Goal: Register for event/course

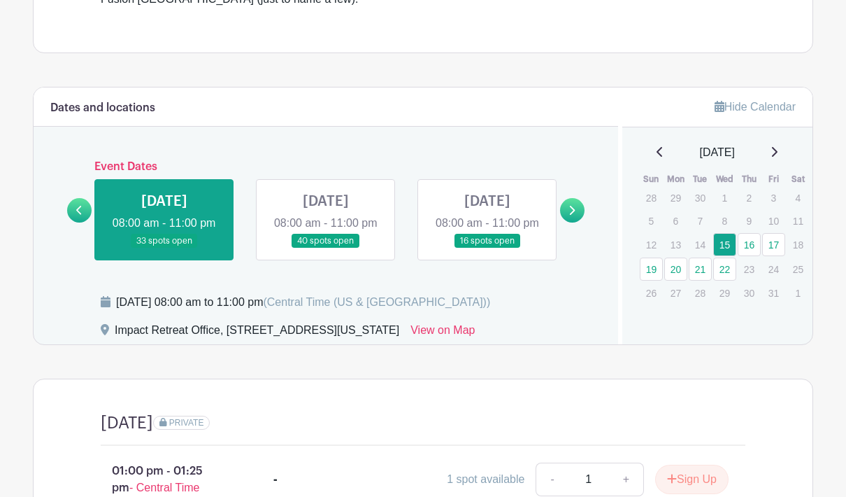
scroll to position [518, 0]
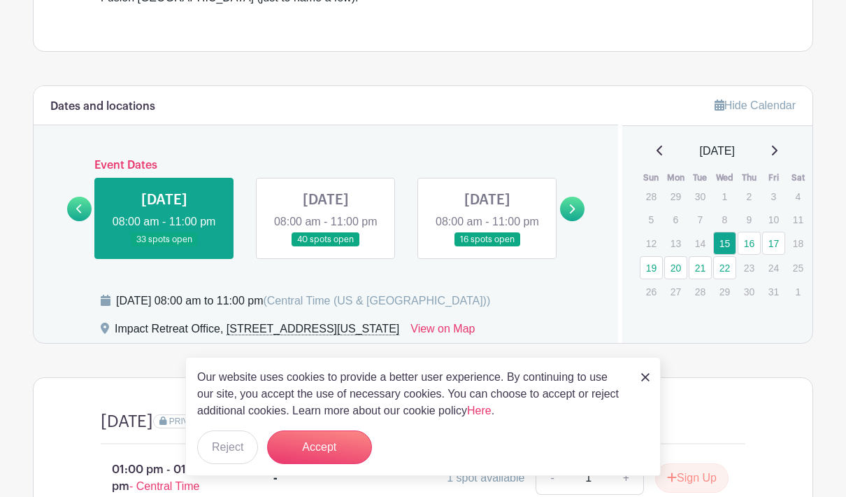
click at [322, 464] on button "Accept" at bounding box center [319, 447] width 105 height 34
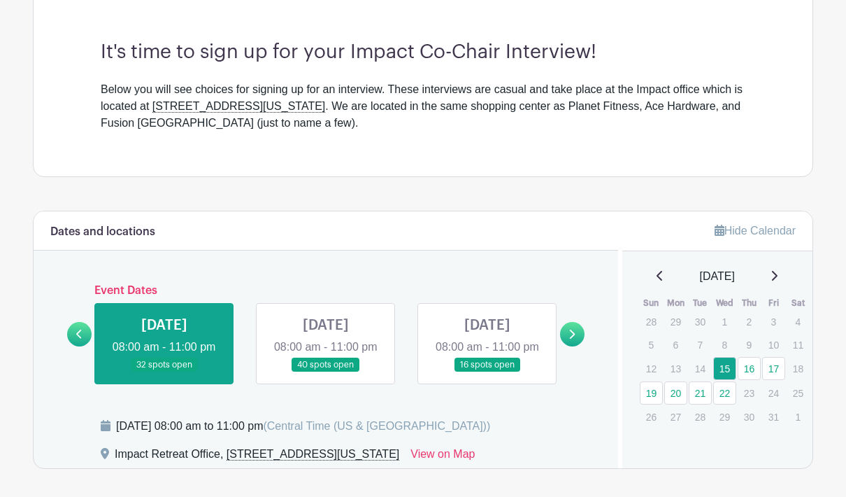
scroll to position [397, 0]
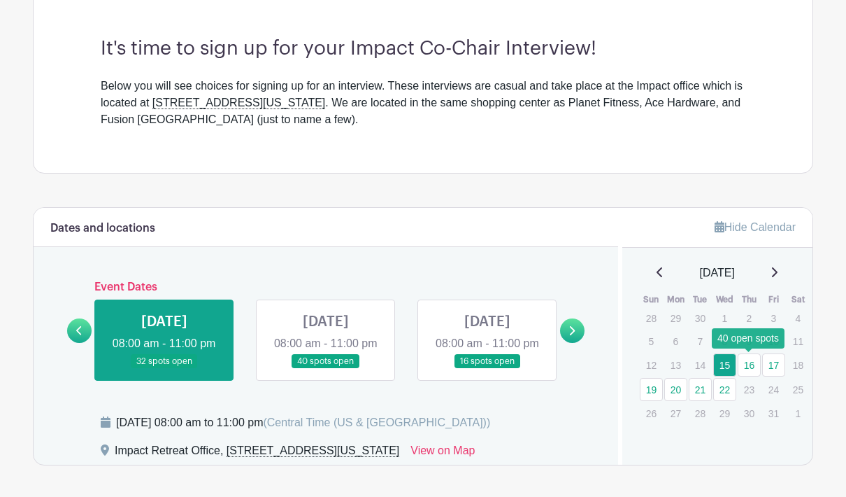
click at [753, 361] on link "16" at bounding box center [749, 364] width 23 height 23
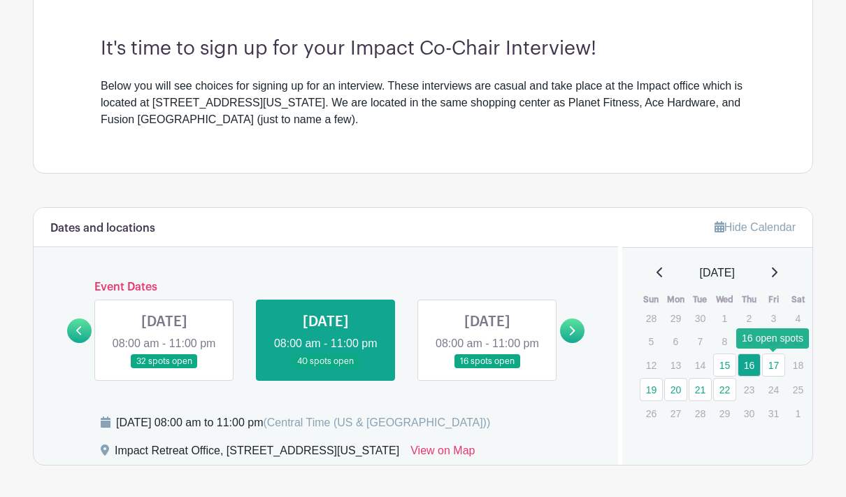
scroll to position [453, 0]
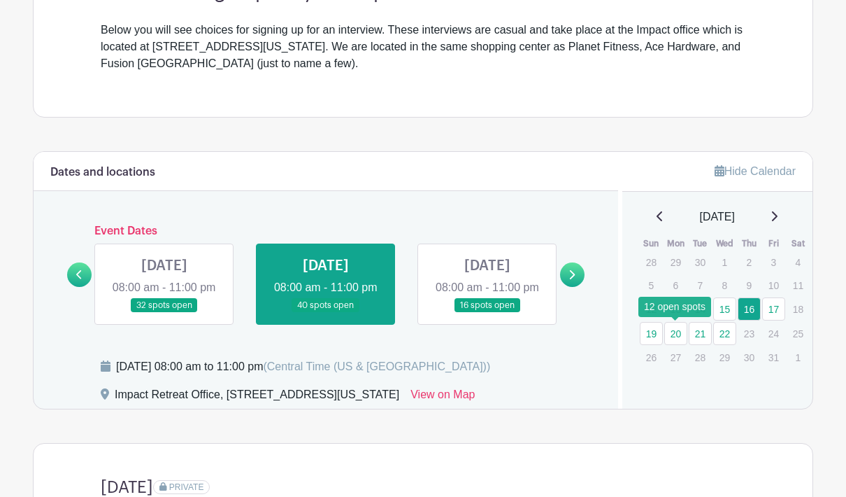
click at [674, 335] on link "20" at bounding box center [676, 333] width 23 height 23
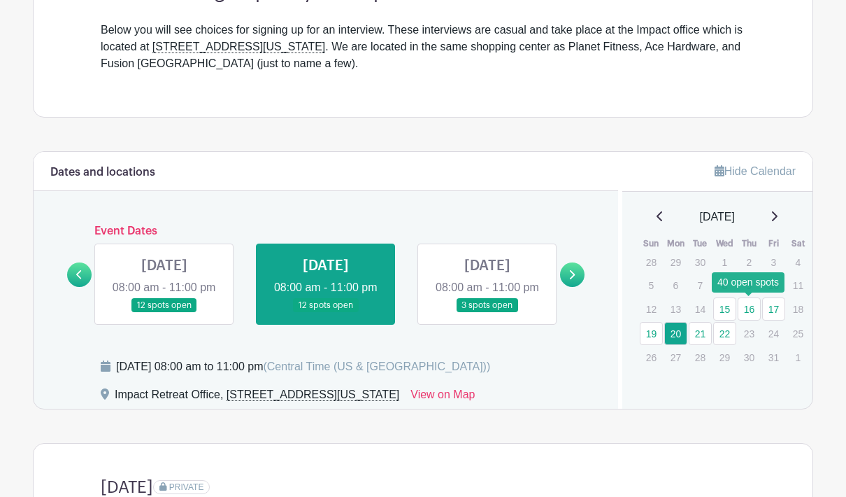
click at [750, 311] on link "16" at bounding box center [749, 308] width 23 height 23
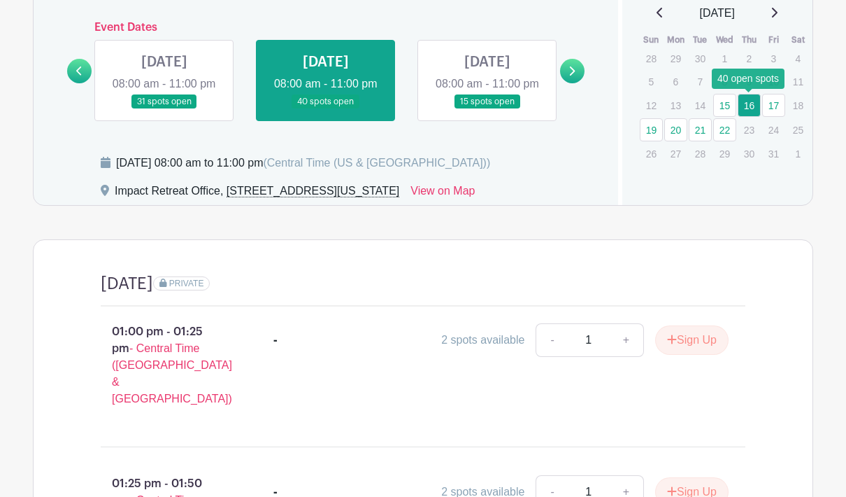
scroll to position [656, 0]
click at [730, 100] on link "15" at bounding box center [725, 105] width 23 height 23
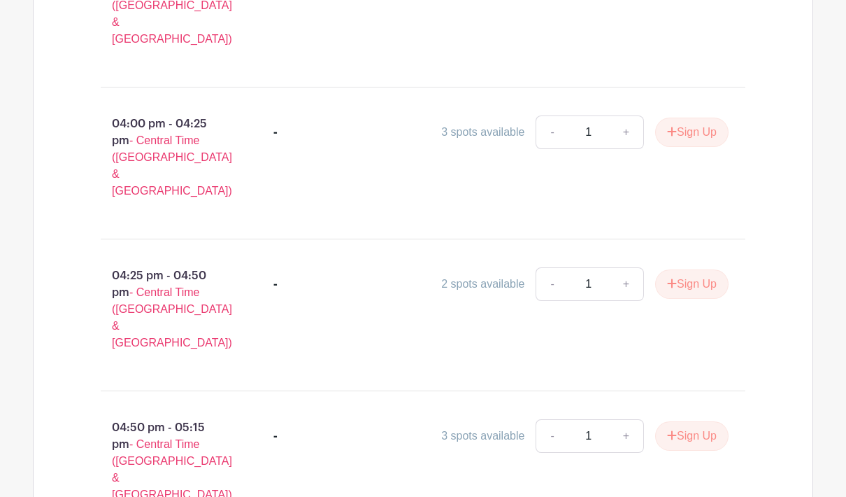
scroll to position [1926, 0]
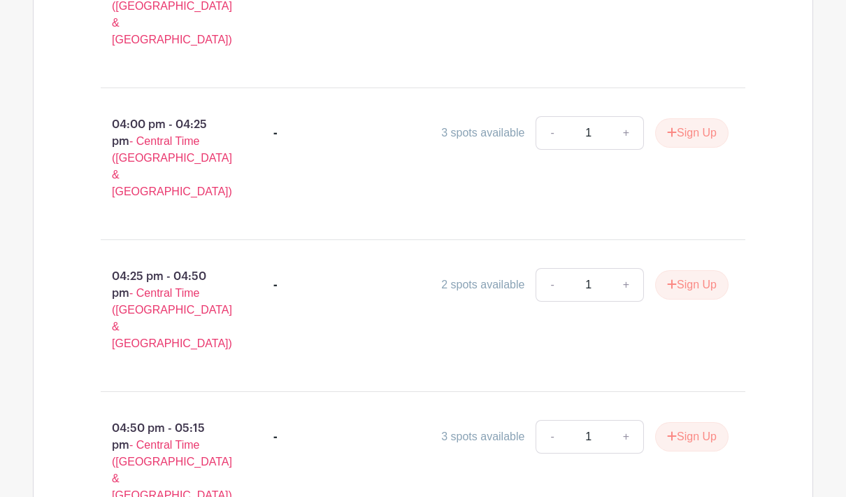
type input "1"
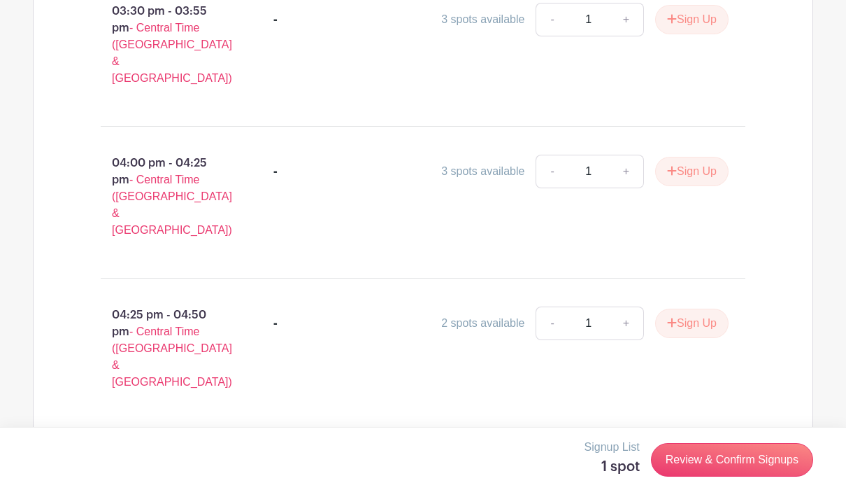
scroll to position [1871, 0]
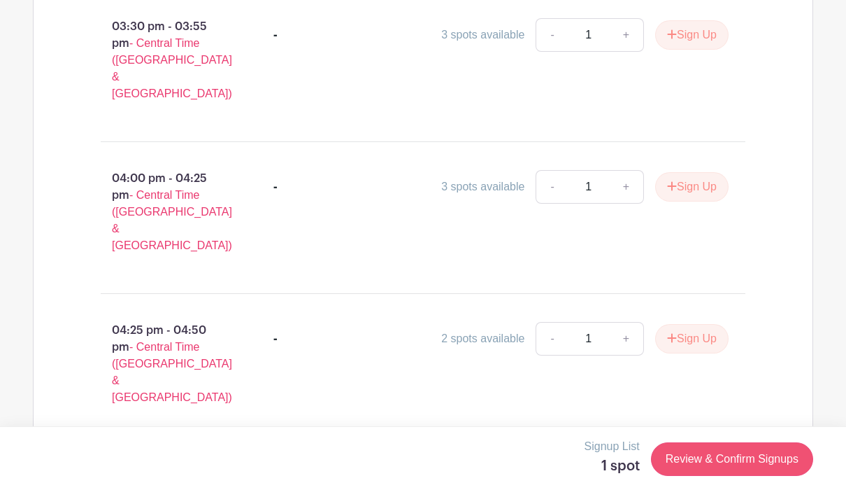
click at [735, 466] on link "Review & Confirm Signups" at bounding box center [732, 460] width 162 height 34
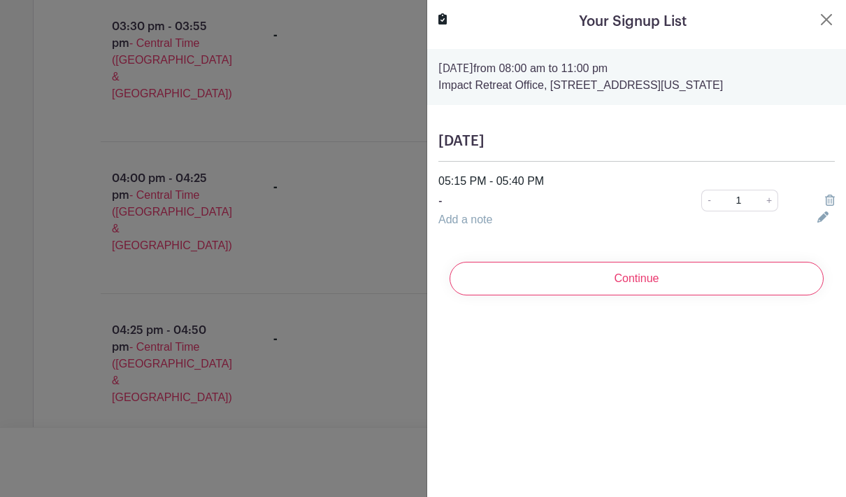
click at [363, 219] on div at bounding box center [423, 248] width 846 height 497
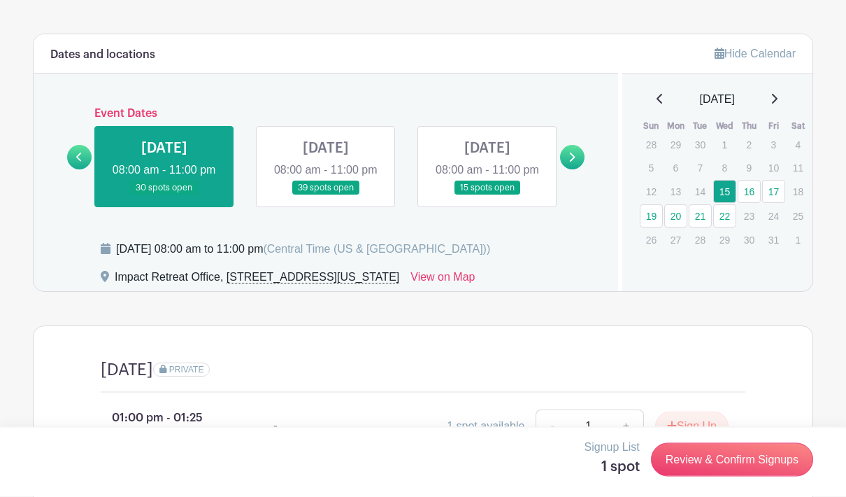
scroll to position [570, 0]
click at [757, 476] on link "Review & Confirm Signups" at bounding box center [732, 460] width 162 height 34
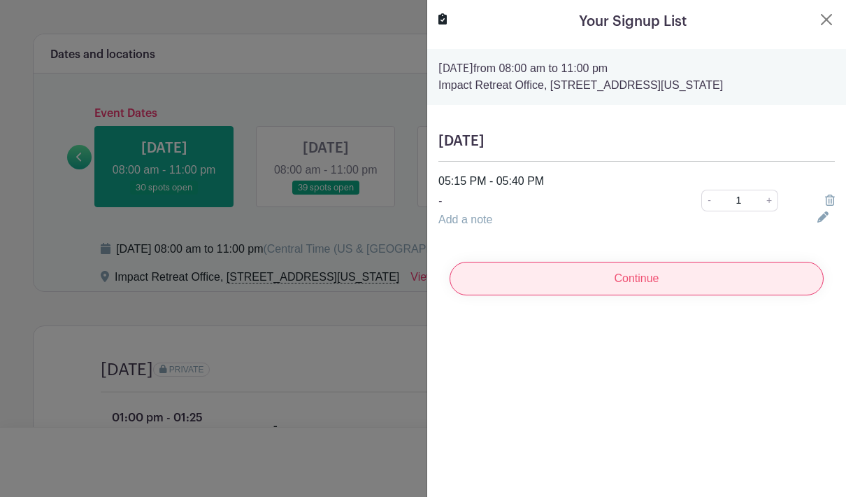
click at [783, 274] on input "Continue" at bounding box center [637, 279] width 374 height 34
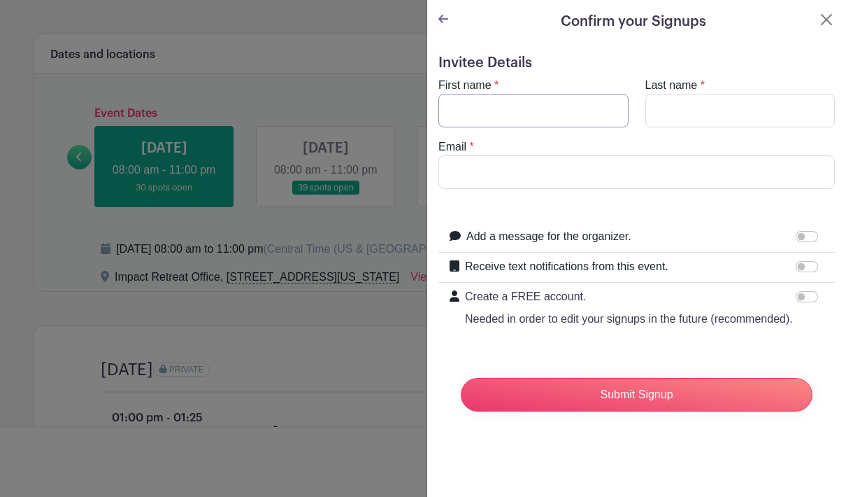
click at [565, 125] on input "First name" at bounding box center [534, 111] width 190 height 34
type input "Gunner"
click at [749, 111] on input "Last name" at bounding box center [741, 111] width 190 height 34
type input "Brown"
click at [714, 171] on input "Email" at bounding box center [637, 172] width 397 height 34
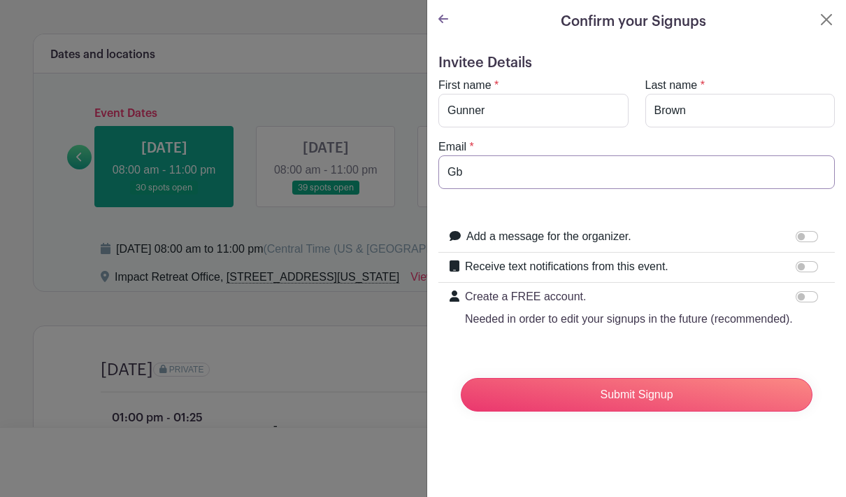
type input "G"
type input "[EMAIL_ADDRESS][DOMAIN_NAME]"
click at [805, 240] on input "Add a message for the organizer." at bounding box center [807, 236] width 22 height 11
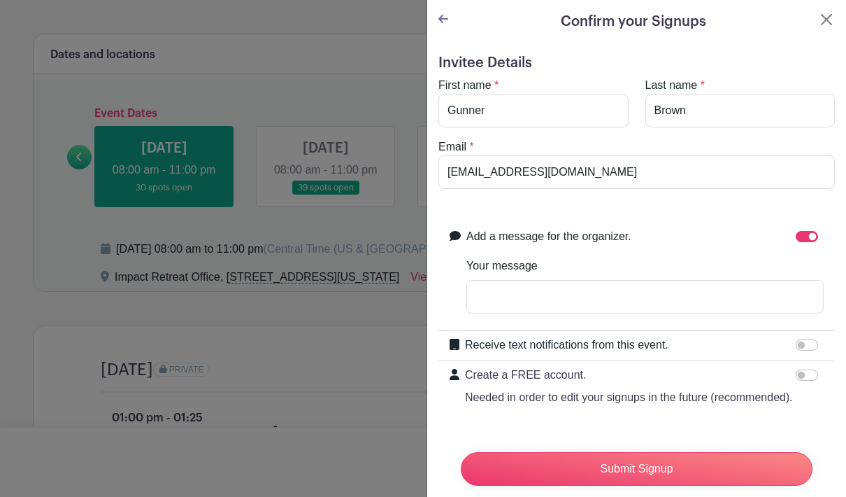
click at [747, 302] on input "Your message" at bounding box center [645, 297] width 357 height 34
click at [804, 240] on input "Add a message for the organizer." at bounding box center [807, 236] width 22 height 11
checkbox input "false"
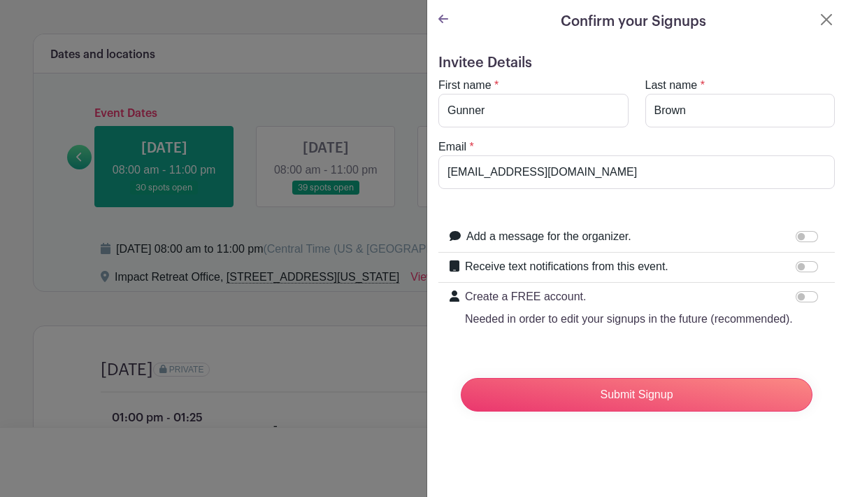
click at [801, 271] on input "Receive text notifications from this event." at bounding box center [807, 266] width 22 height 11
checkbox input "true"
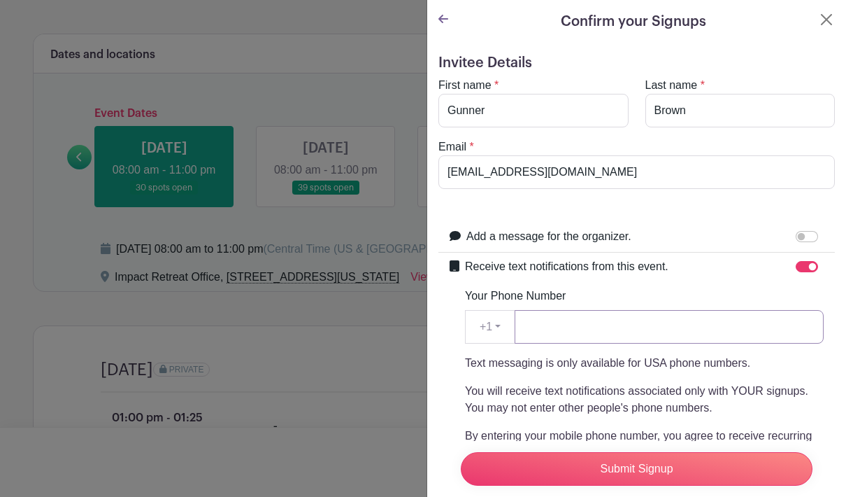
click at [761, 328] on input "Your Phone Number" at bounding box center [669, 327] width 309 height 34
type input "9799972770"
click at [735, 239] on div "Add a message for the organizer." at bounding box center [645, 237] width 357 height 18
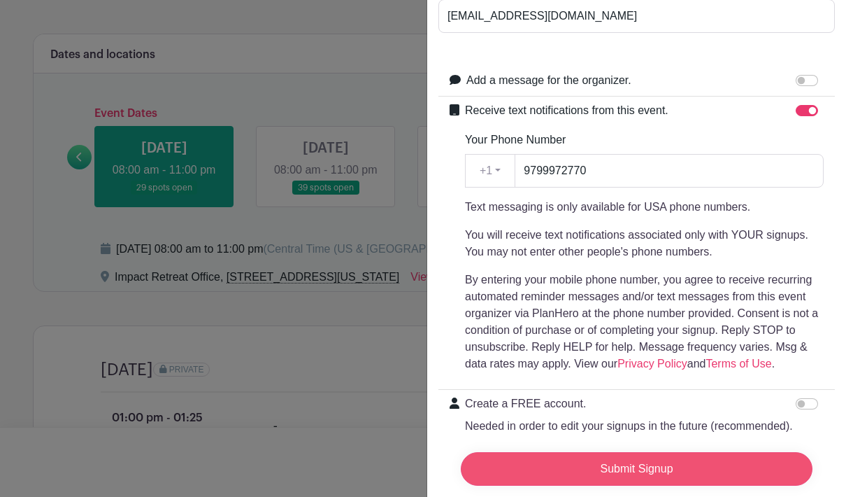
click at [713, 485] on input "Submit Signup" at bounding box center [637, 469] width 352 height 34
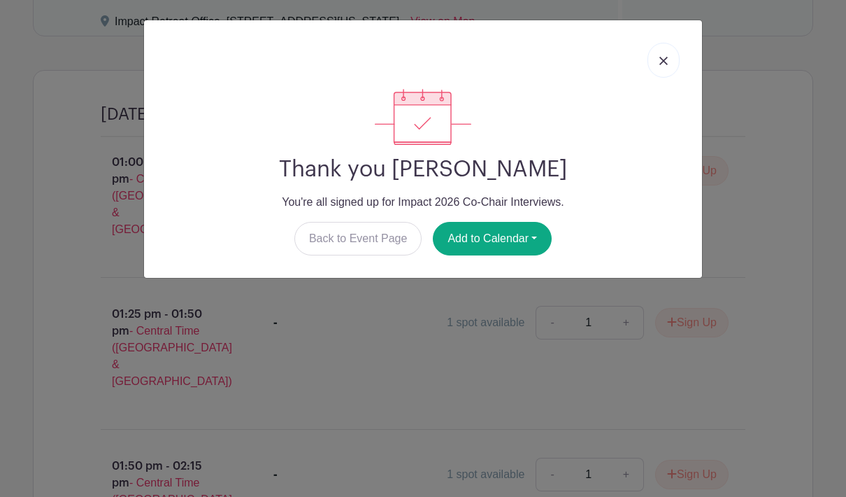
scroll to position [825, 0]
click at [525, 248] on button "Add to Calendar" at bounding box center [492, 239] width 119 height 34
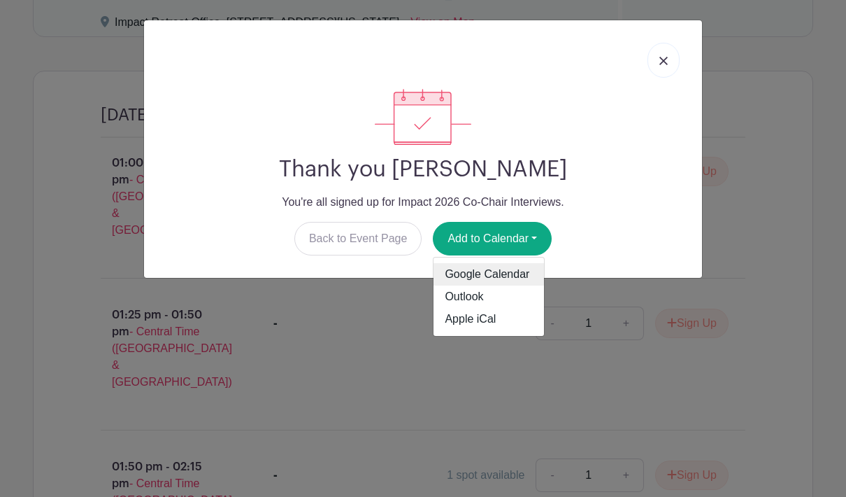
click at [511, 278] on link "Google Calendar" at bounding box center [489, 274] width 111 height 22
